Goal: Transaction & Acquisition: Purchase product/service

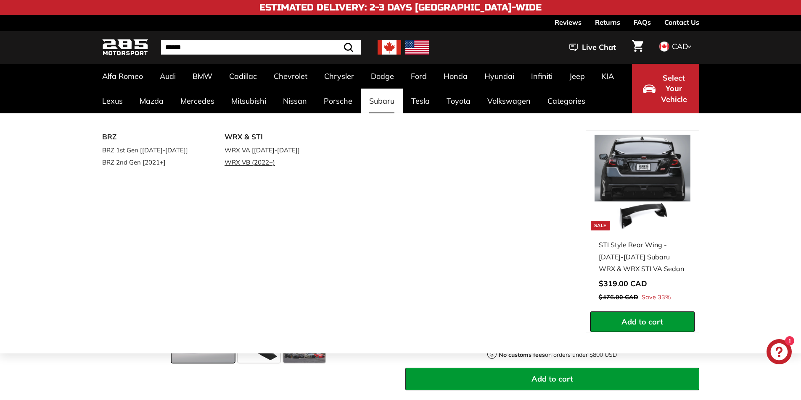
click at [254, 161] on link "WRX VB (2022+)" at bounding box center [273, 162] width 99 height 12
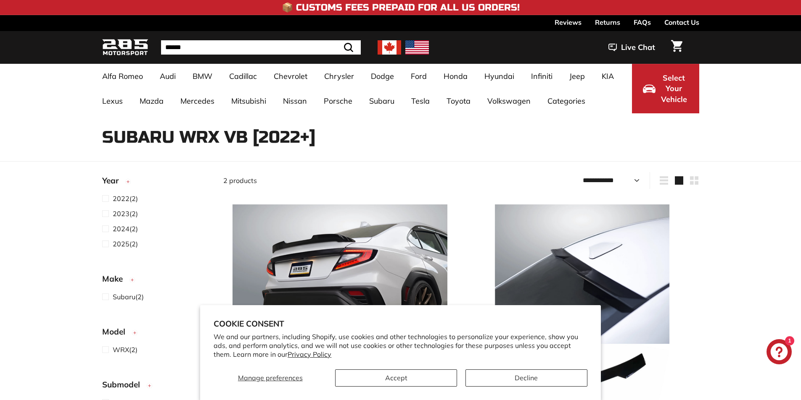
select select "**********"
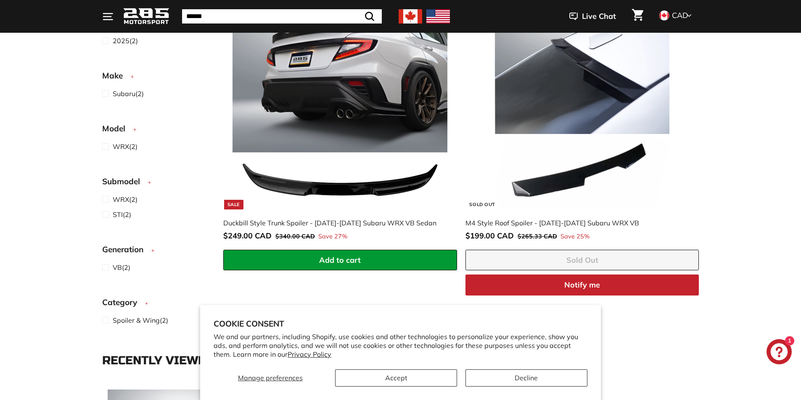
scroll to position [126, 0]
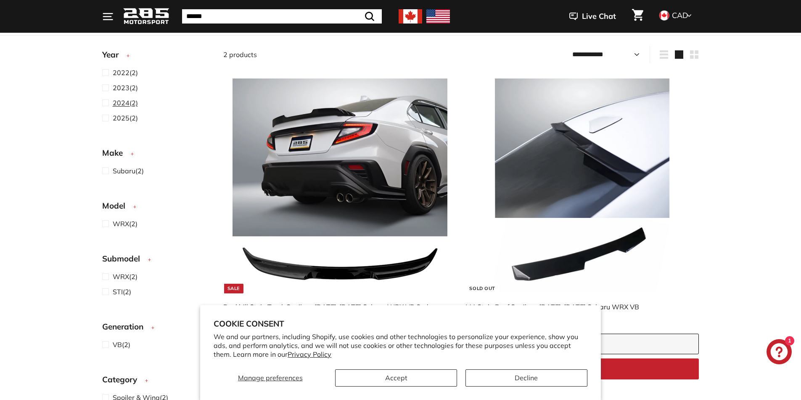
click at [105, 101] on span at bounding box center [107, 103] width 11 height 10
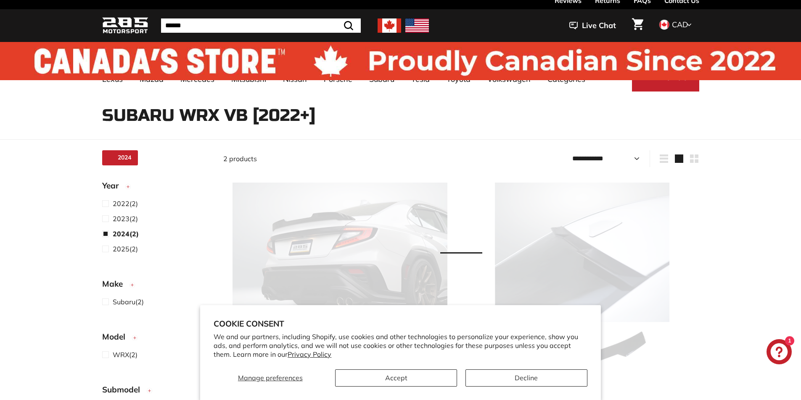
select select "**********"
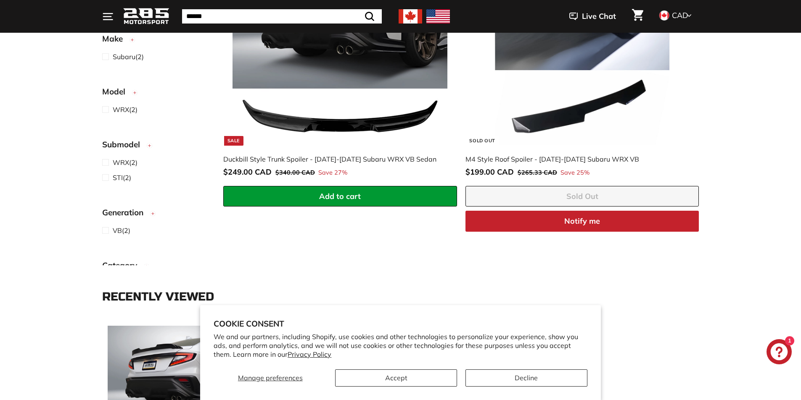
scroll to position [190, 0]
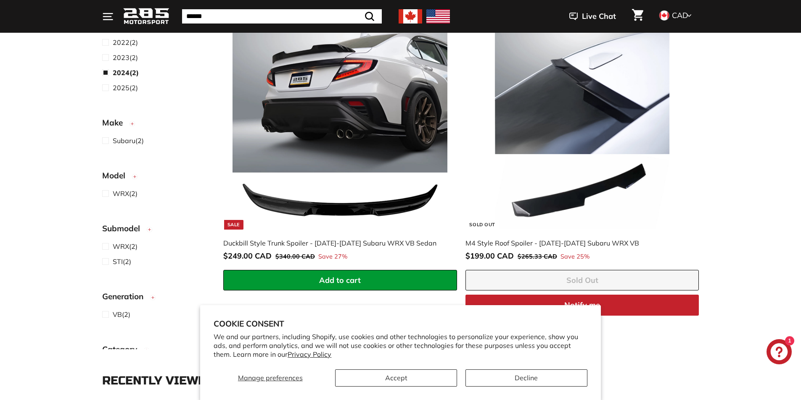
click at [352, 101] on img at bounding box center [339, 122] width 215 height 215
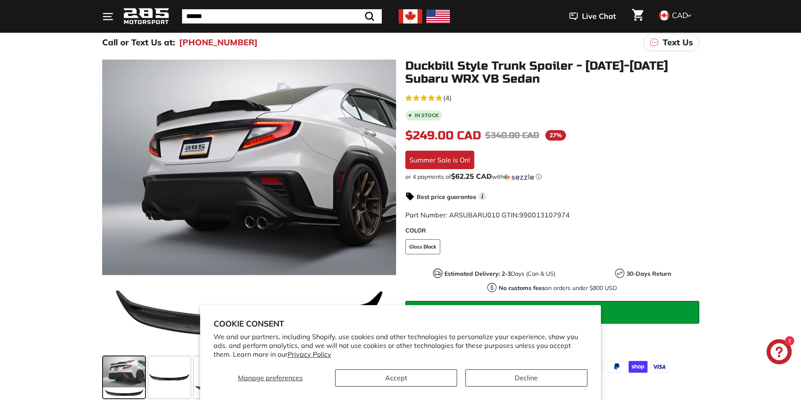
scroll to position [168, 0]
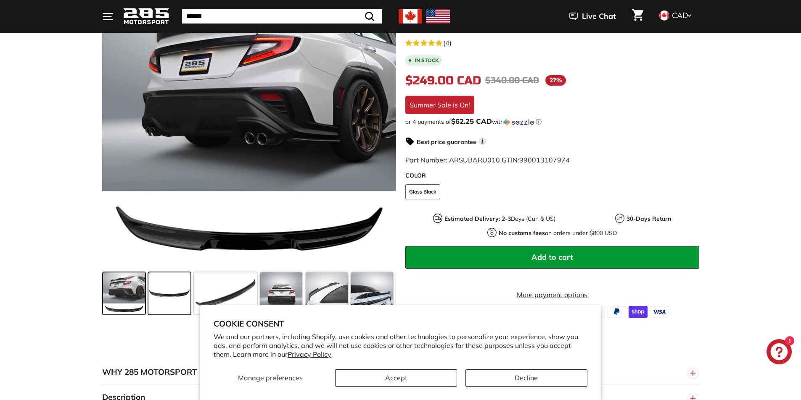
click at [179, 296] on span at bounding box center [169, 294] width 42 height 42
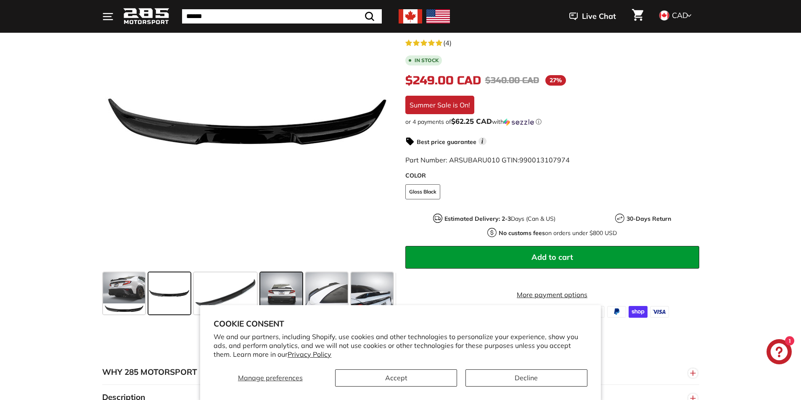
click at [296, 293] on span at bounding box center [281, 294] width 42 height 42
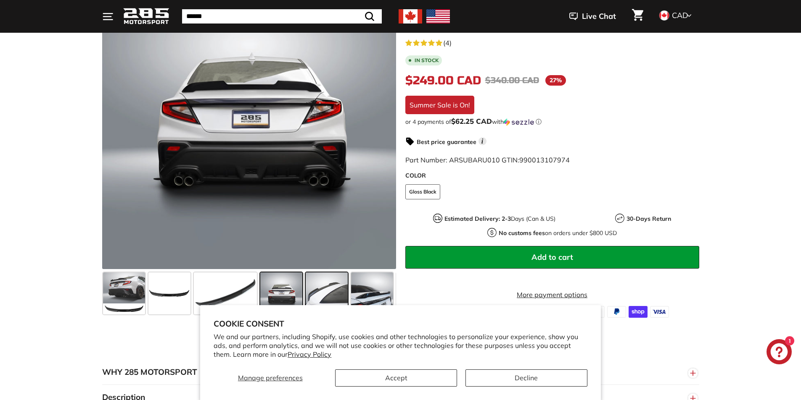
click at [322, 293] on span at bounding box center [327, 294] width 42 height 42
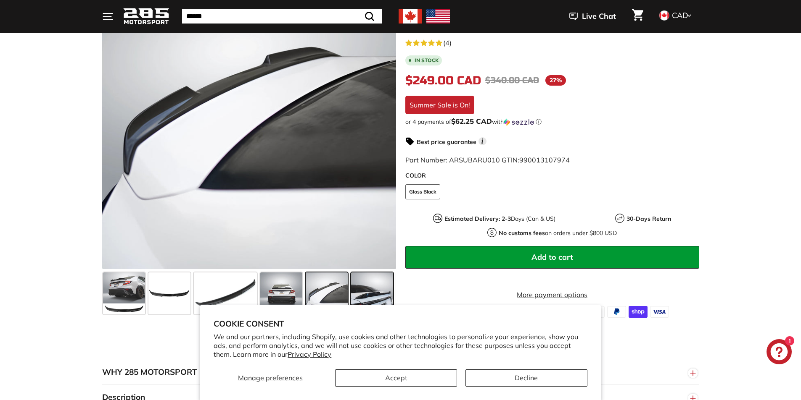
click at [365, 293] on span at bounding box center [372, 294] width 42 height 42
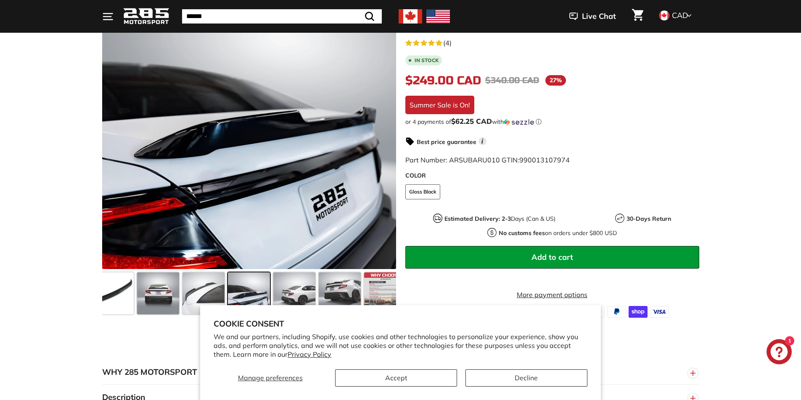
scroll to position [336, 0]
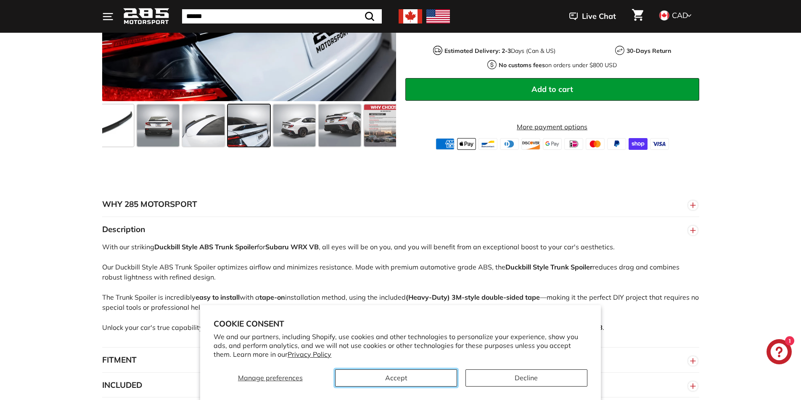
click at [411, 376] on button "Accept" at bounding box center [396, 378] width 122 height 17
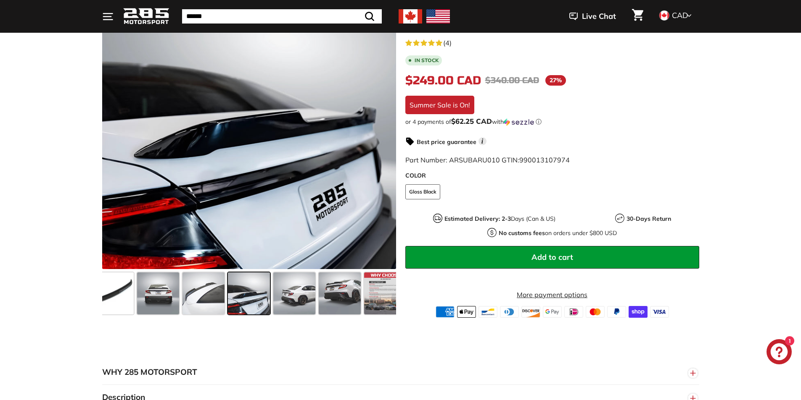
scroll to position [126, 0]
